Goal: Information Seeking & Learning: Learn about a topic

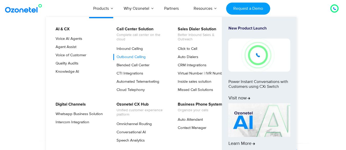
click at [135, 57] on link "Outbound Calling" at bounding box center [129, 57] width 33 height 6
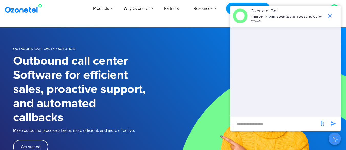
click at [328, 14] on icon "end chat or minimize" at bounding box center [330, 16] width 4 height 4
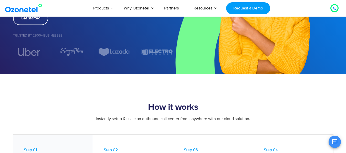
scroll to position [77, 0]
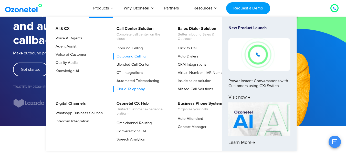
click at [130, 89] on link "Cloud Telephony" at bounding box center [129, 89] width 32 height 6
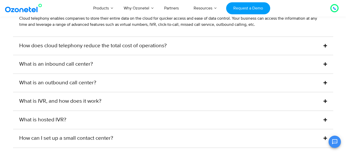
scroll to position [1460, 0]
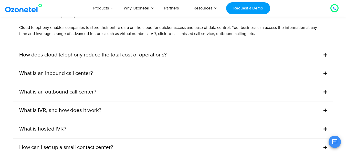
click at [176, 60] on div "How does cloud telephony reduce the total cost of operations?" at bounding box center [173, 55] width 320 height 18
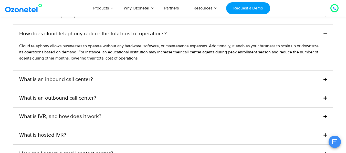
click at [335, 9] on icon at bounding box center [334, 8] width 3 height 3
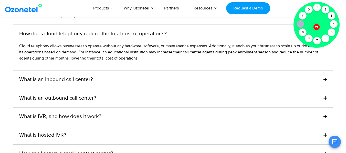
click at [286, 6] on div "Products AI & CX Voice AI Agents Agent Assist Voice of Customer Quality Audits …" at bounding box center [201, 8] width 282 height 17
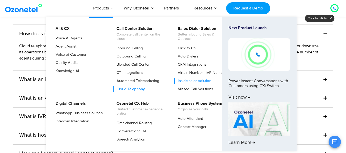
click at [193, 80] on link "Inside sales solution" at bounding box center [193, 81] width 38 height 6
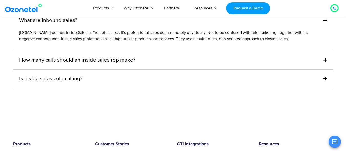
scroll to position [1485, 0]
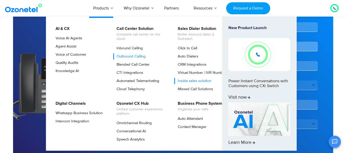
click at [125, 56] on link "Outbound Calling" at bounding box center [129, 57] width 33 height 6
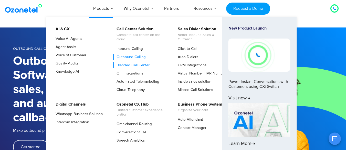
click at [138, 65] on link "Blended Call Center" at bounding box center [131, 65] width 37 height 6
